Goal: Find specific page/section: Find specific page/section

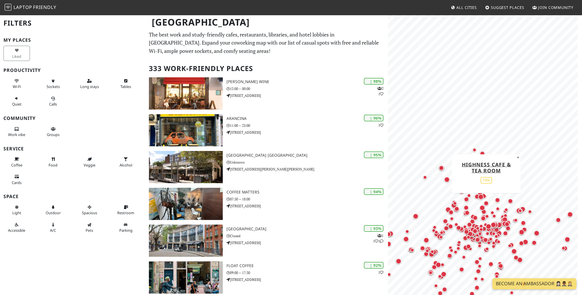
drag, startPoint x: 450, startPoint y: 117, endPoint x: 485, endPoint y: 200, distance: 90.1
click at [484, 199] on div "Map marker" at bounding box center [481, 197] width 6 height 6
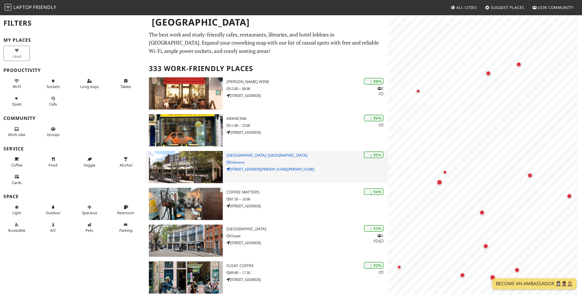
click at [345, 164] on p "Unknown" at bounding box center [307, 162] width 162 height 5
